Goal: Find contact information: Find contact information

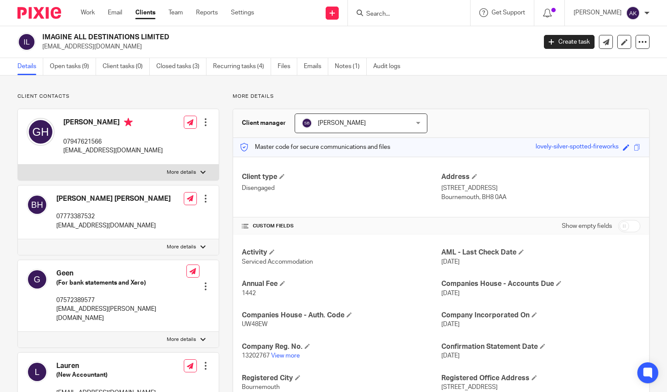
click at [544, 123] on div "Client manager [PERSON_NAME] [PERSON_NAME] [PERSON_NAME] [PERSON_NAME] [PERSON_…" at bounding box center [441, 123] width 416 height 29
click at [398, 15] on input "Search" at bounding box center [404, 14] width 79 height 8
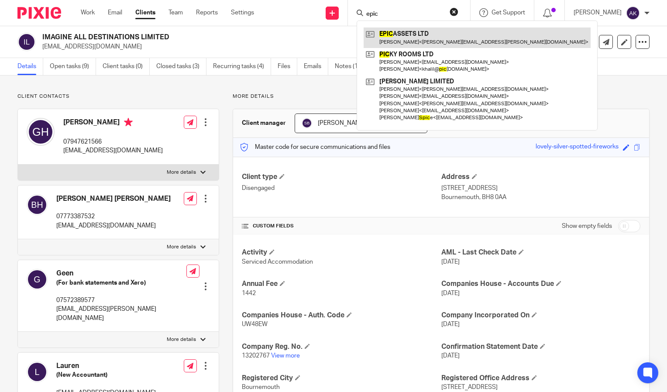
type input "epic"
click at [424, 35] on link at bounding box center [476, 37] width 227 height 20
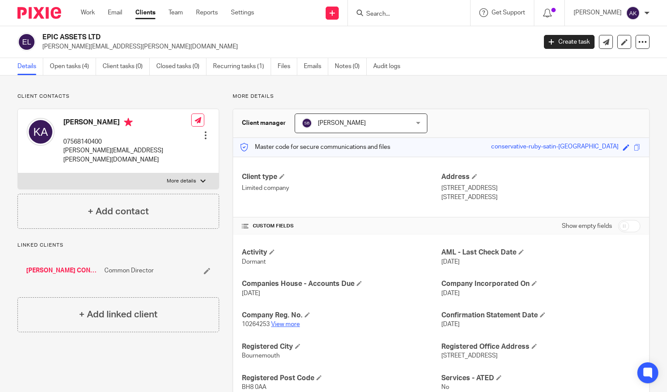
click at [289, 327] on link "View more" at bounding box center [285, 324] width 29 height 6
click at [409, 13] on input "Search" at bounding box center [404, 14] width 79 height 8
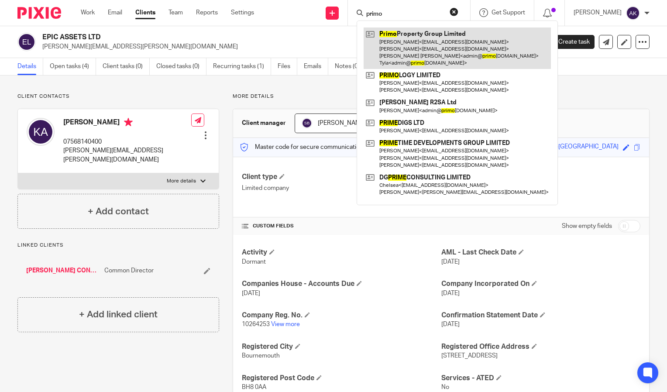
type input "primo"
click at [433, 45] on link at bounding box center [456, 47] width 187 height 41
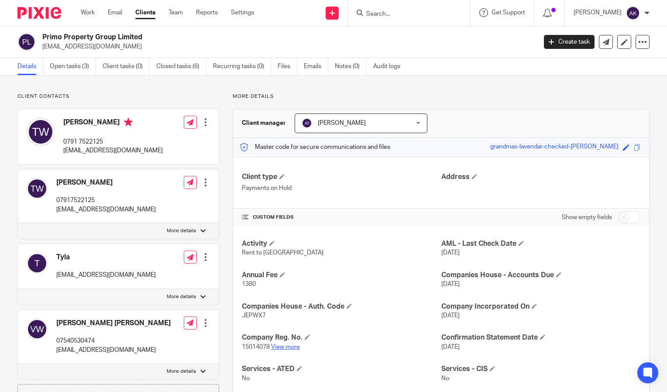
click at [286, 346] on link "View more" at bounding box center [285, 347] width 29 height 6
drag, startPoint x: 42, startPoint y: 46, endPoint x: 126, endPoint y: 43, distance: 83.8
click at [126, 43] on p "admin@primoproperty.uk" at bounding box center [286, 46] width 488 height 9
drag, startPoint x: 126, startPoint y: 43, endPoint x: 92, endPoint y: 47, distance: 34.7
copy p "admin@primoproperty.uk"
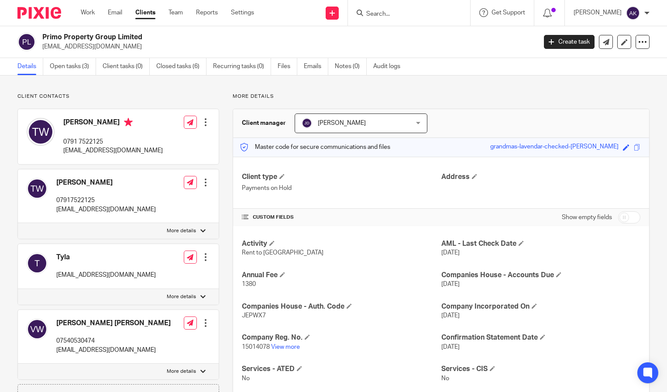
copy p "admin@primoproperty.uk"
